Goal: Task Accomplishment & Management: Use online tool/utility

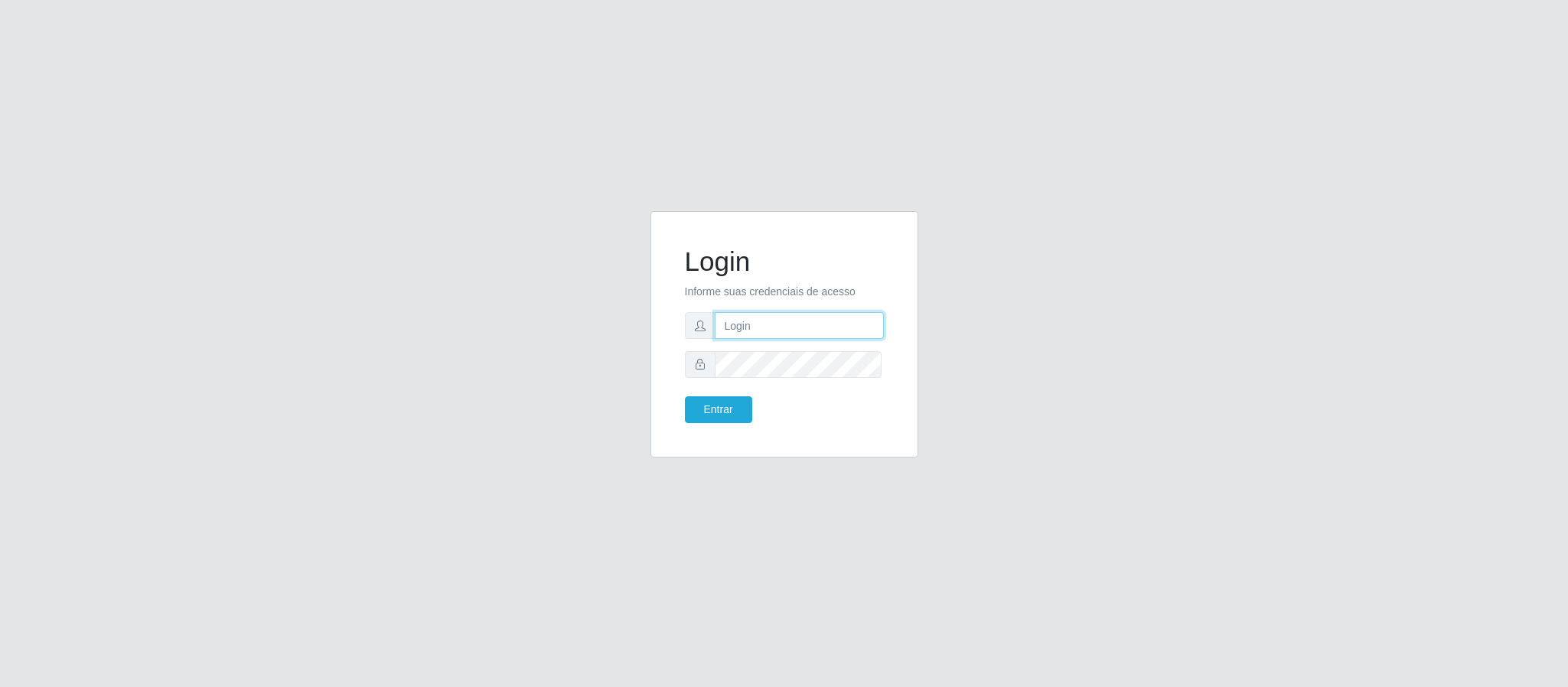
click at [754, 328] on input "text" at bounding box center [800, 325] width 170 height 27
type input "[PERSON_NAME]"
click at [720, 416] on button "Entrar" at bounding box center [718, 410] width 68 height 27
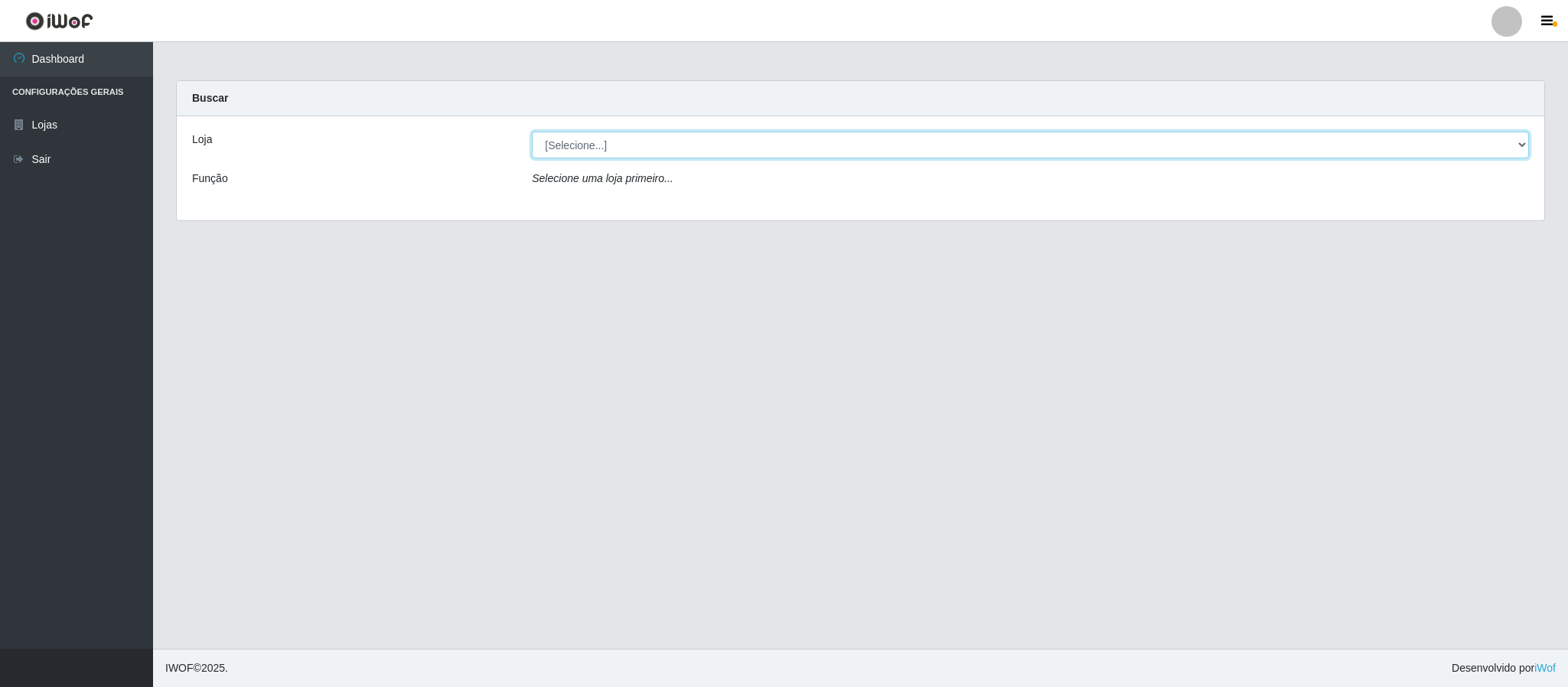
click at [1513, 148] on select "[Selecione...] Queiroz Atacadão - Coophab" at bounding box center [1031, 145] width 997 height 27
select select "463"
click at [532, 132] on select "[Selecione...] Queiroz Atacadão - Coophab" at bounding box center [1031, 145] width 997 height 27
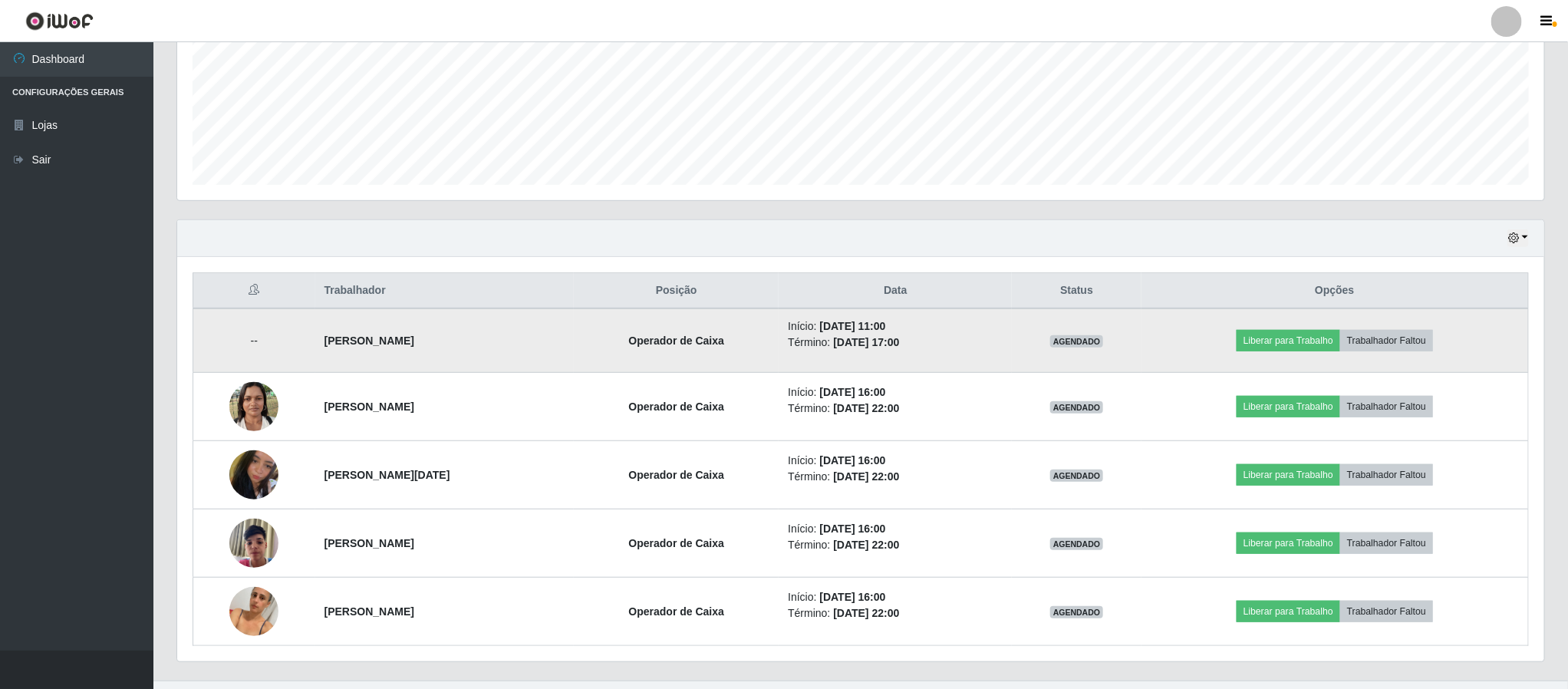
scroll to position [399, 0]
